Goal: Register for event/course

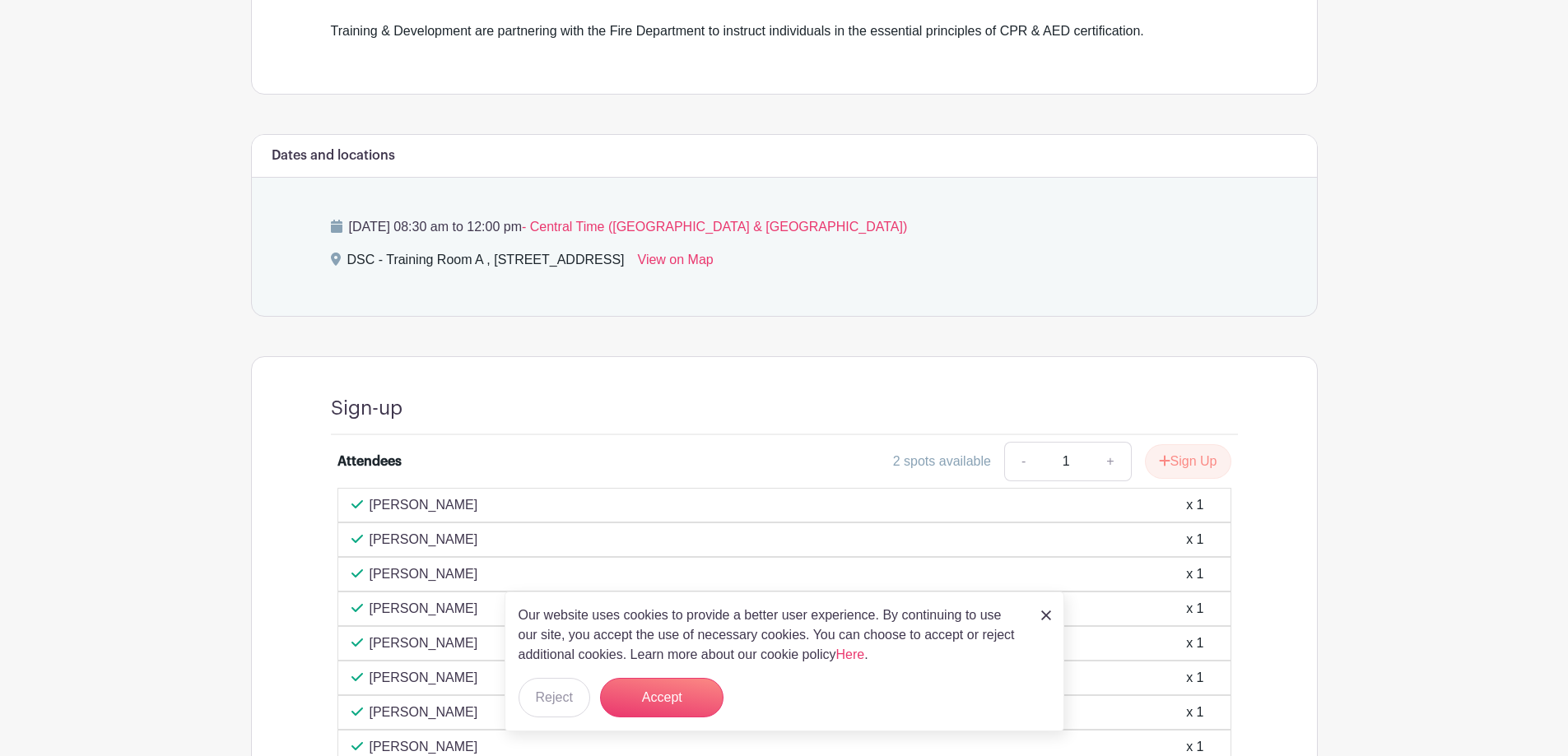
scroll to position [576, 0]
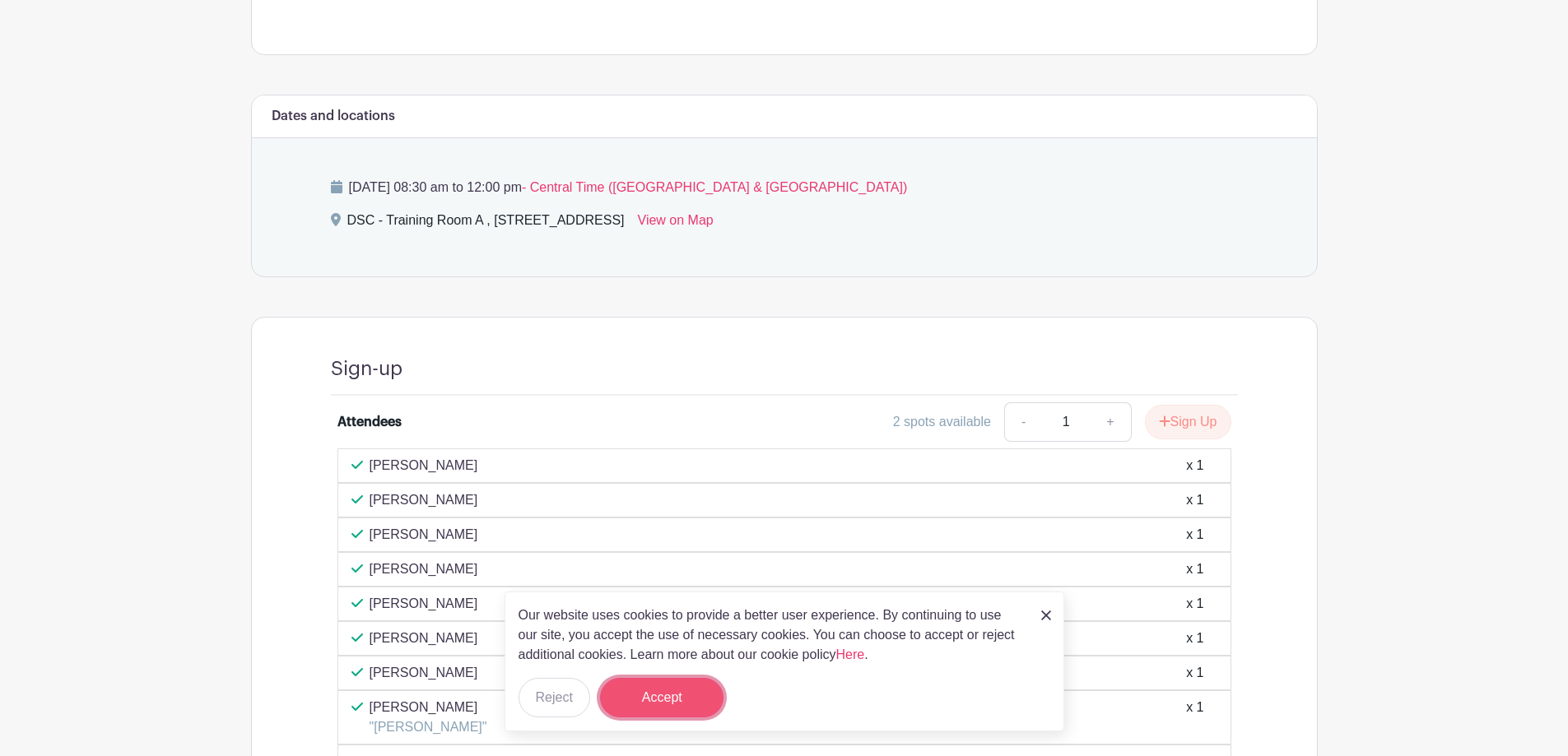
click at [688, 681] on button "Accept" at bounding box center [662, 697] width 124 height 40
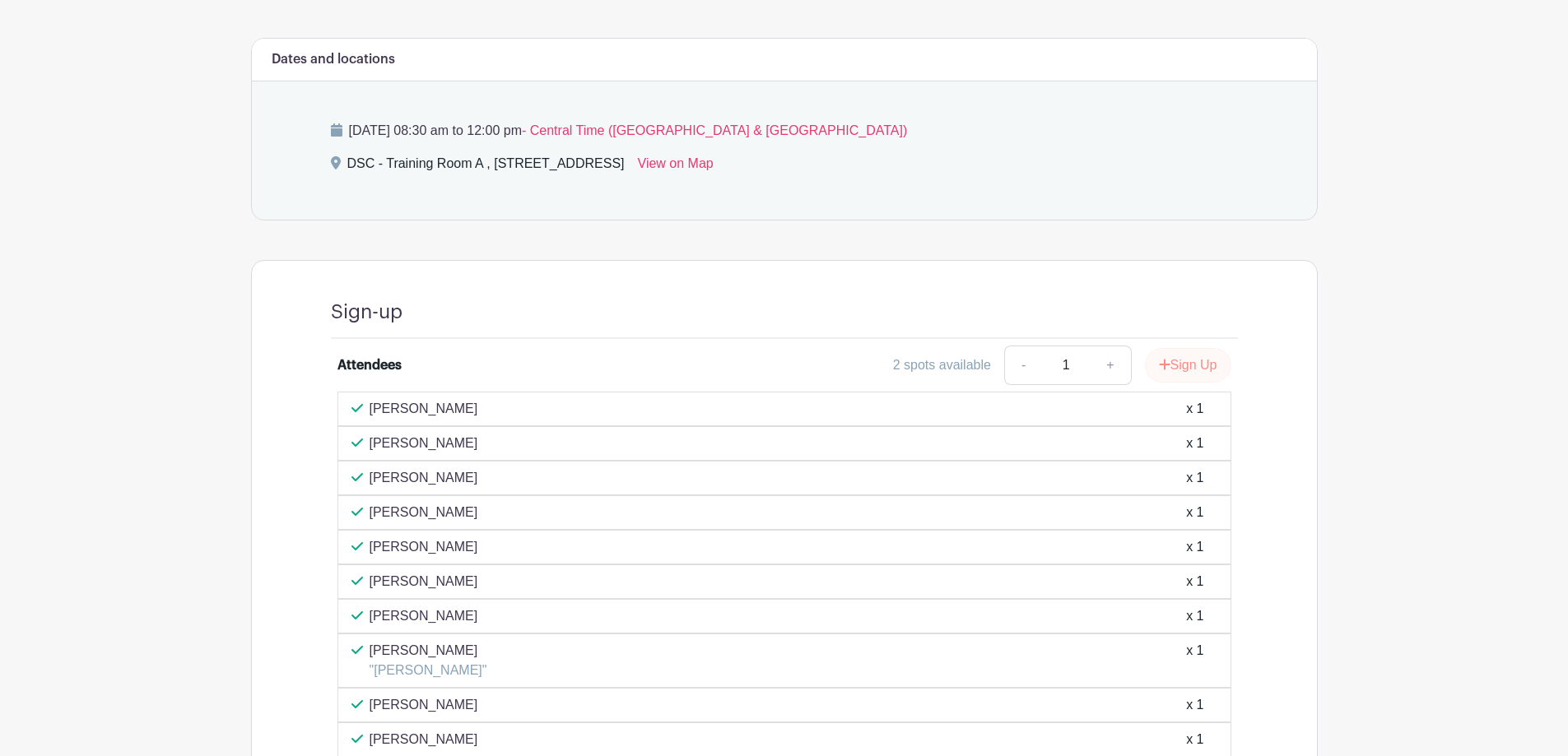
scroll to position [659, 0]
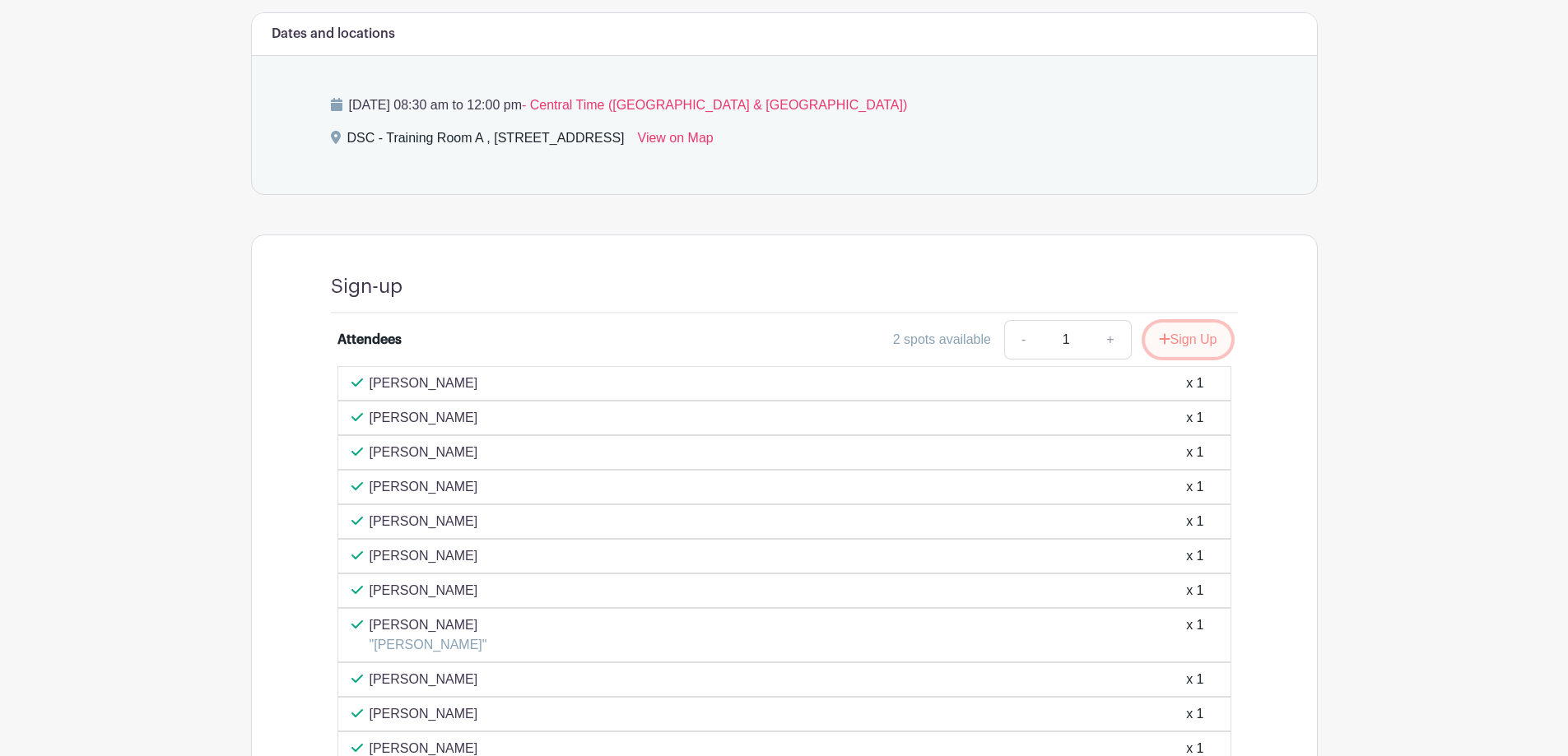
click at [1188, 340] on button "Sign Up" at bounding box center [1189, 340] width 87 height 34
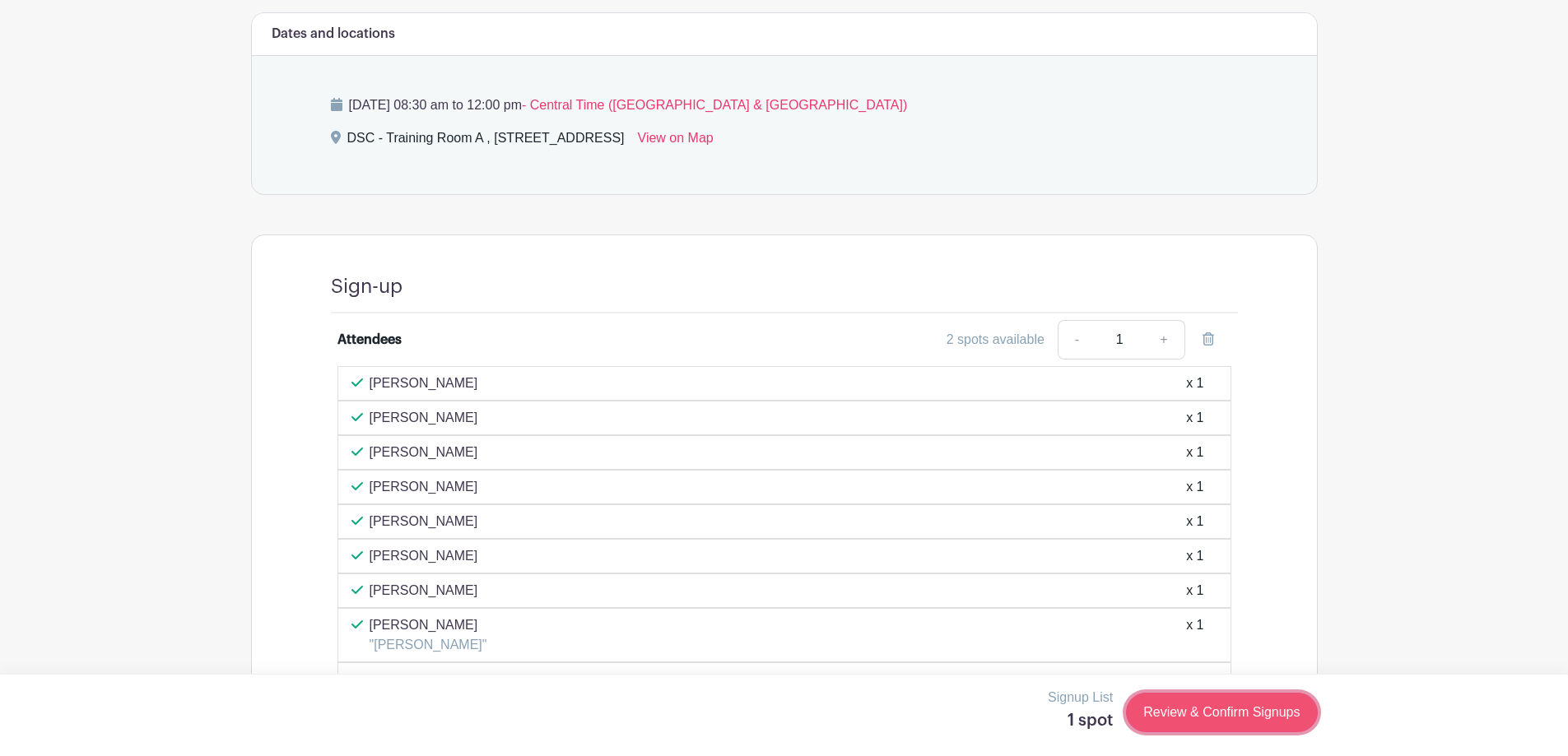
click at [1221, 712] on link "Review & Confirm Signups" at bounding box center [1222, 713] width 191 height 40
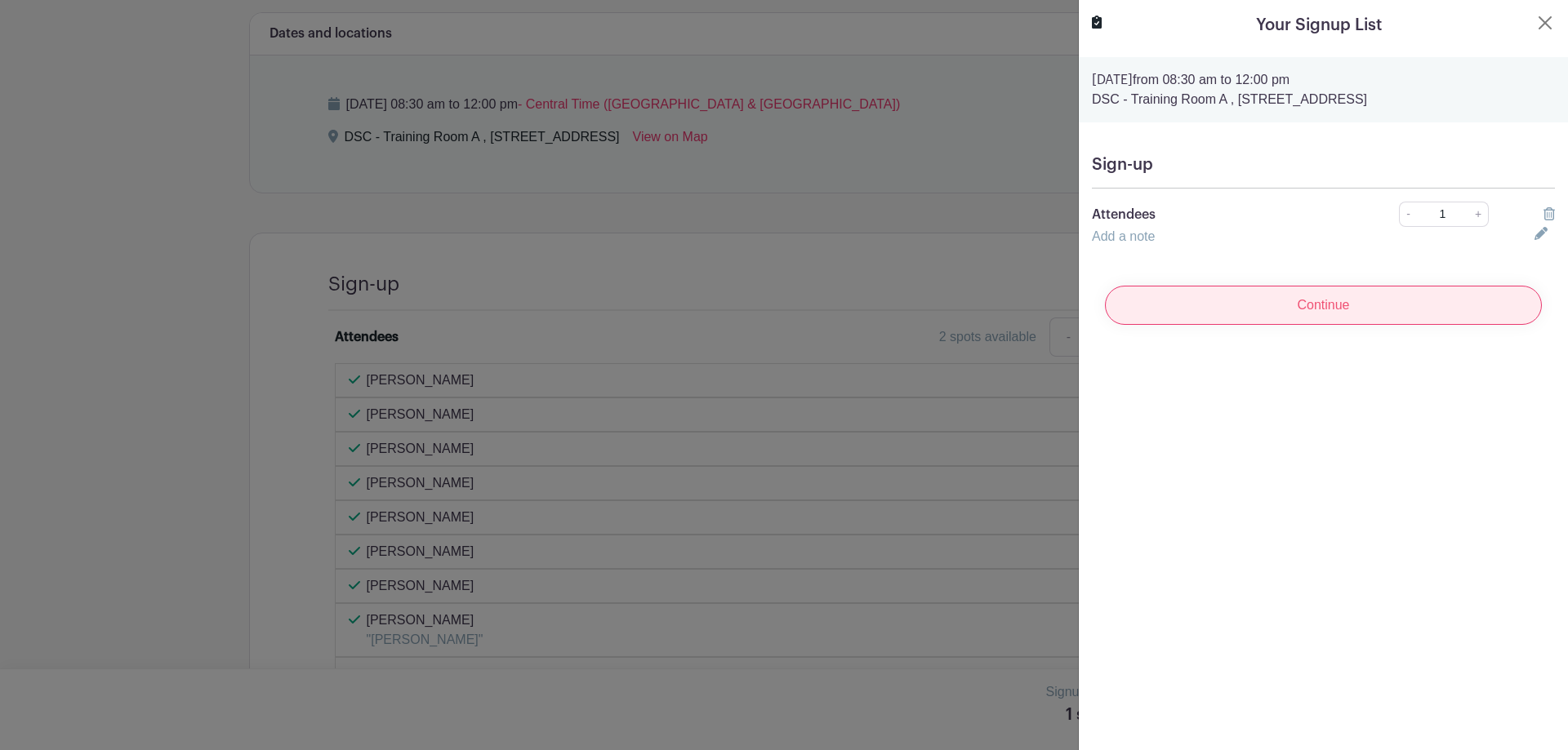
click at [1311, 308] on input "Continue" at bounding box center [1324, 305] width 437 height 39
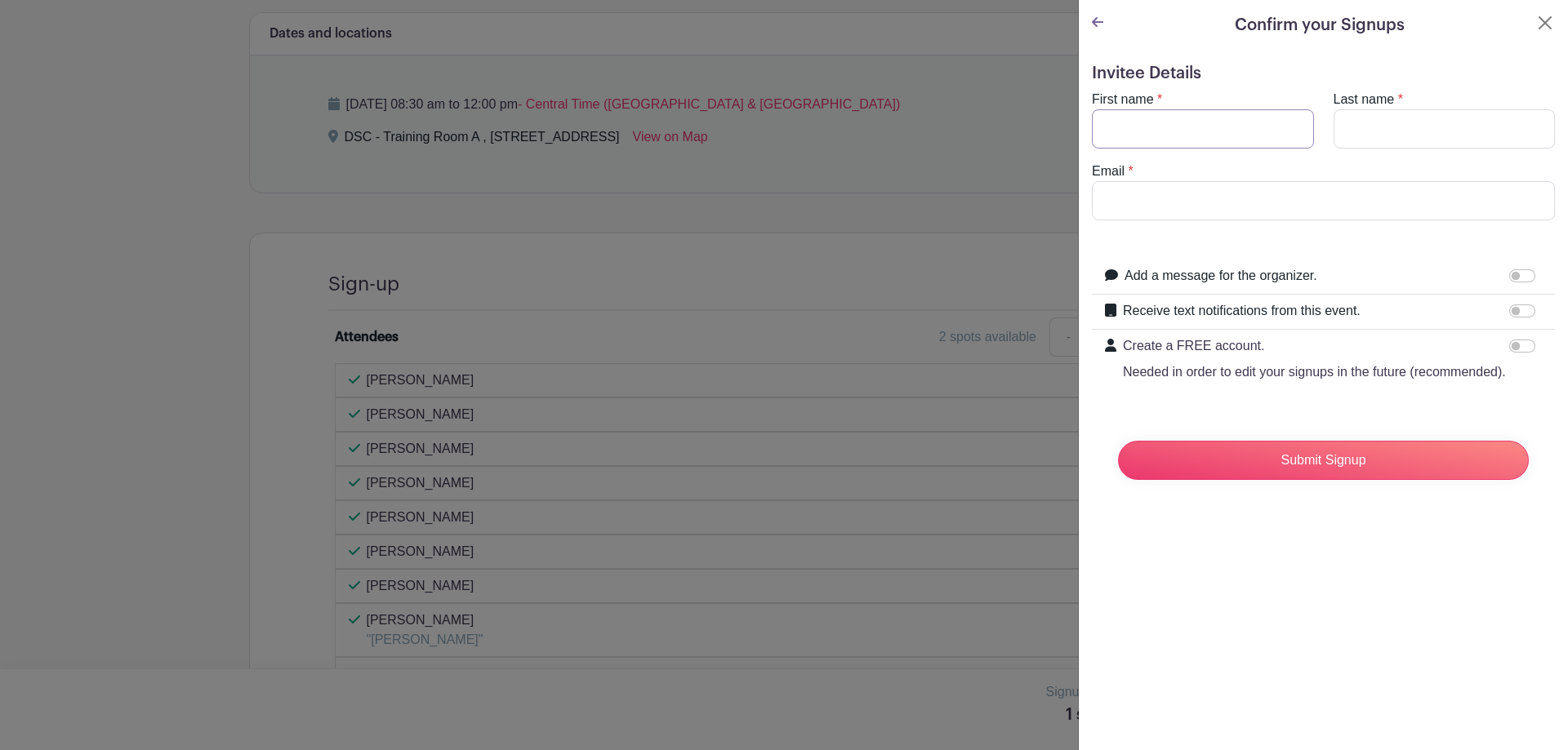
click at [1218, 133] on input "First name" at bounding box center [1203, 129] width 222 height 39
type input "[PERSON_NAME]"
type input "Pradel"
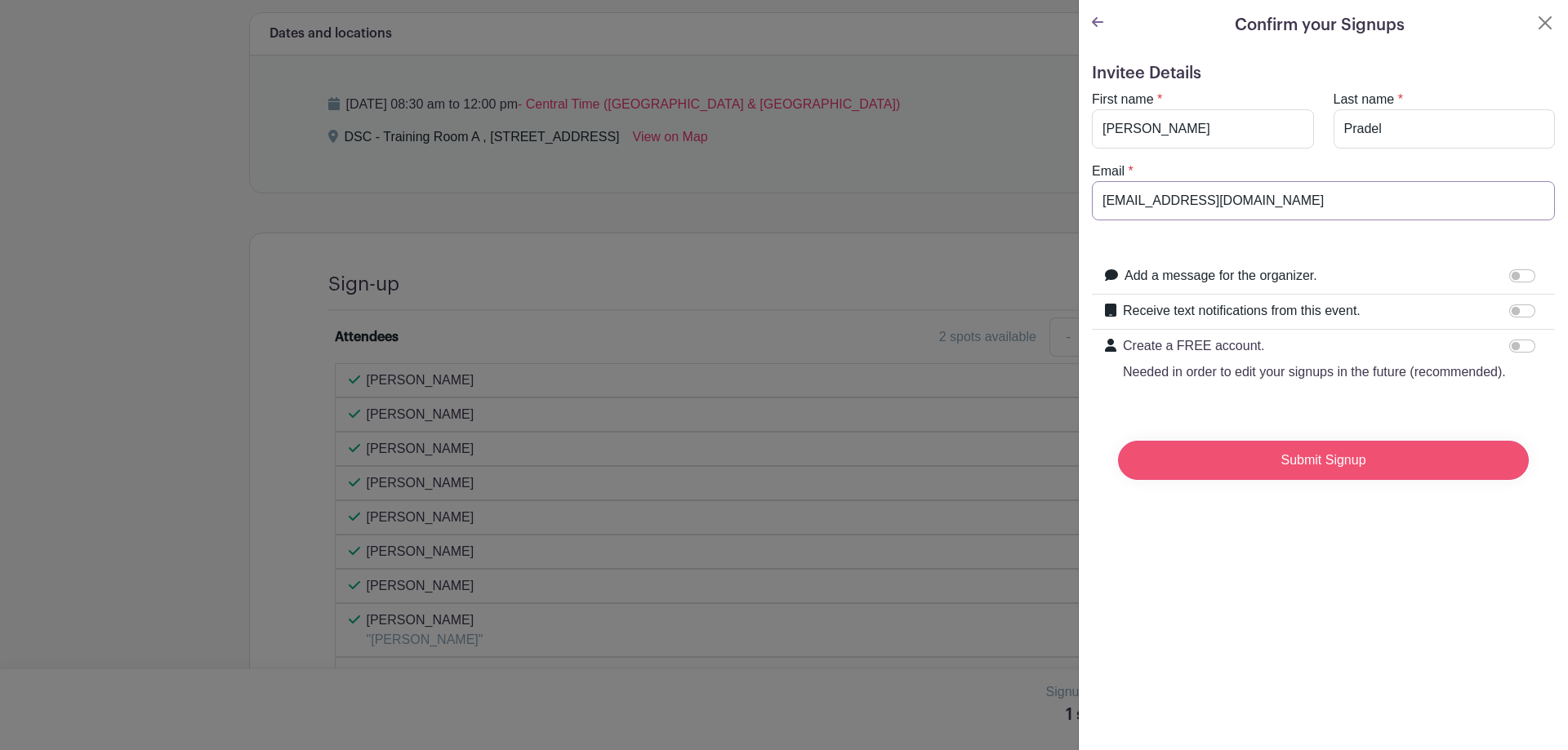
type input "[EMAIL_ADDRESS][DOMAIN_NAME]"
click at [1406, 480] on input "Submit Signup" at bounding box center [1324, 460] width 411 height 39
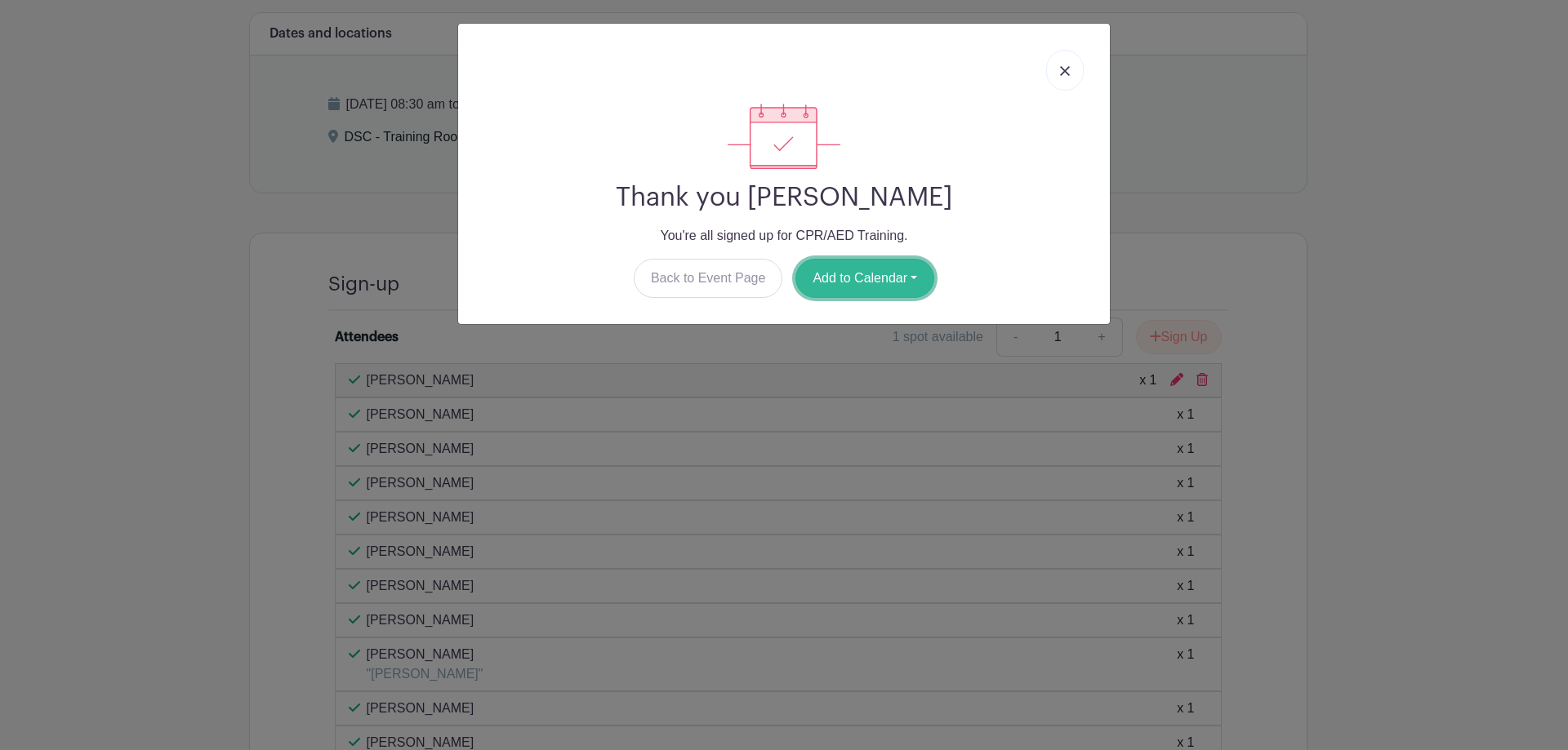
click at [862, 269] on button "Add to Calendar" at bounding box center [864, 278] width 139 height 39
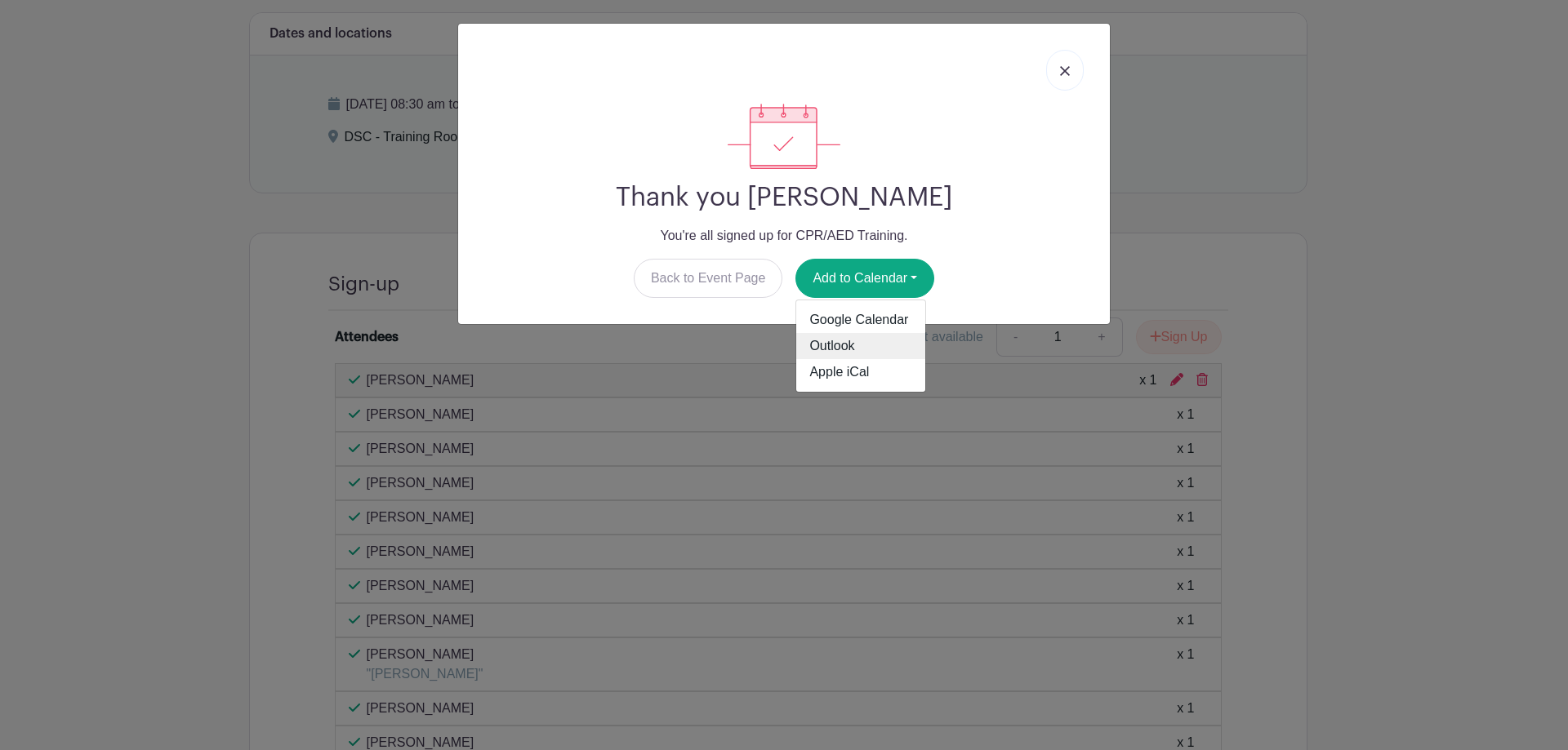
click at [892, 351] on link "Outlook" at bounding box center [861, 345] width 129 height 26
click at [1072, 70] on link at bounding box center [1065, 71] width 38 height 41
